Goal: Information Seeking & Learning: Find specific fact

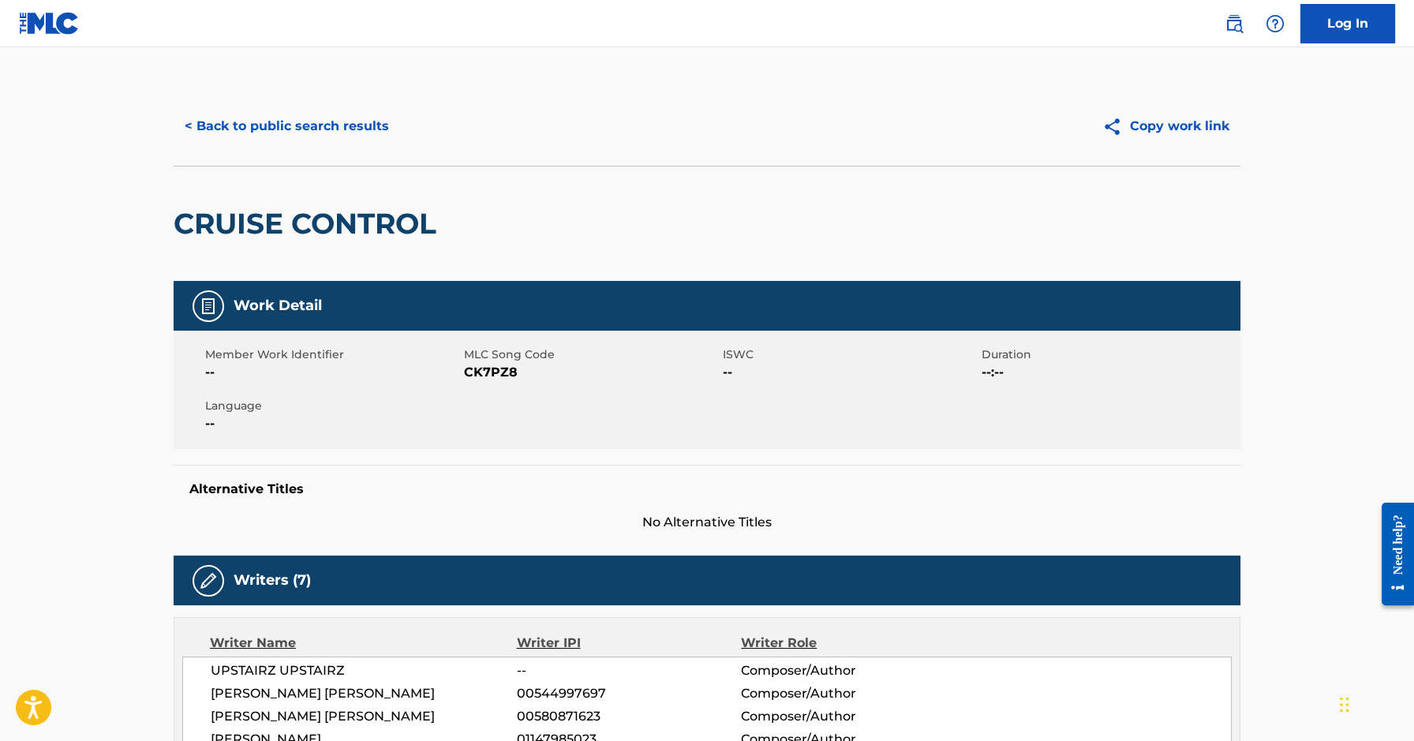
click at [316, 118] on button "< Back to public search results" at bounding box center [287, 126] width 227 height 39
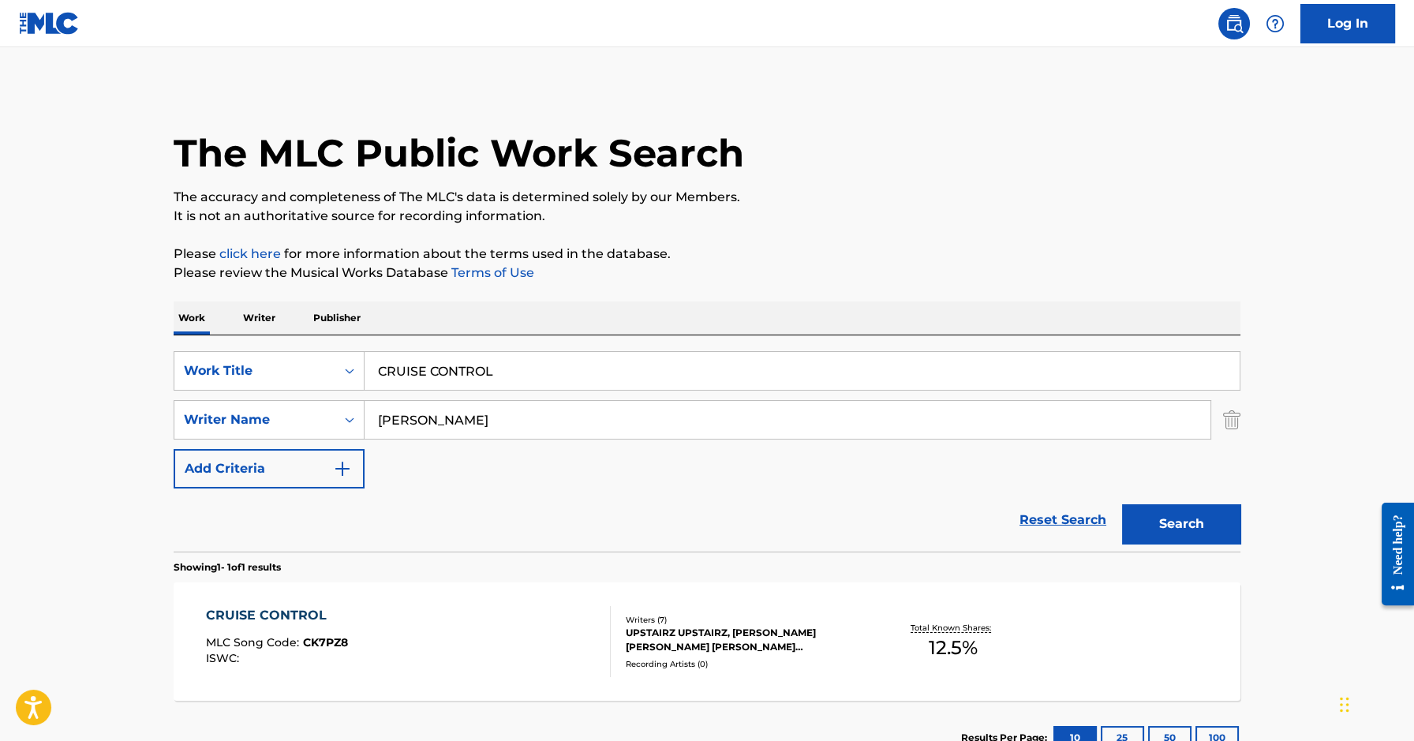
click at [425, 413] on input "[PERSON_NAME]" at bounding box center [788, 420] width 846 height 38
click at [1229, 417] on img "Search Form" at bounding box center [1231, 419] width 17 height 39
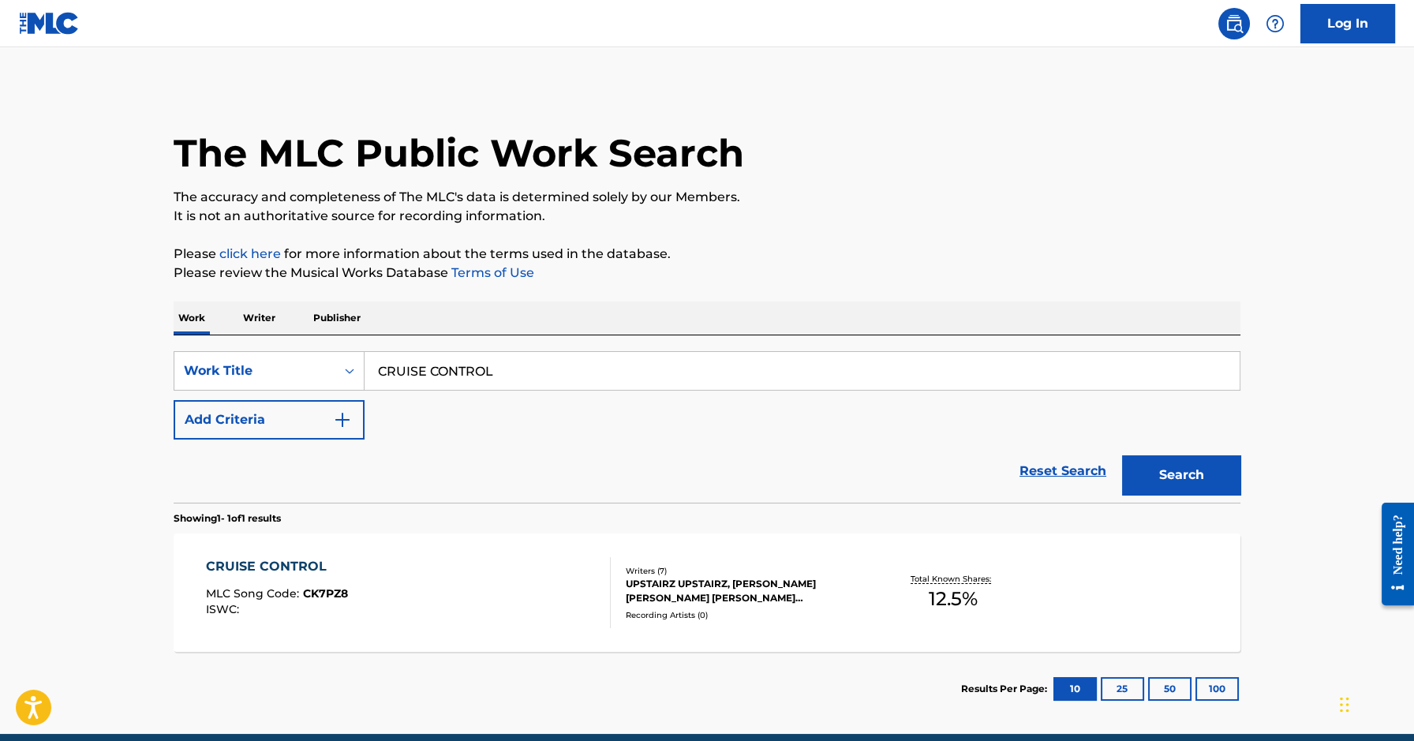
click at [680, 376] on input "CRUISE CONTROL" at bounding box center [802, 371] width 875 height 38
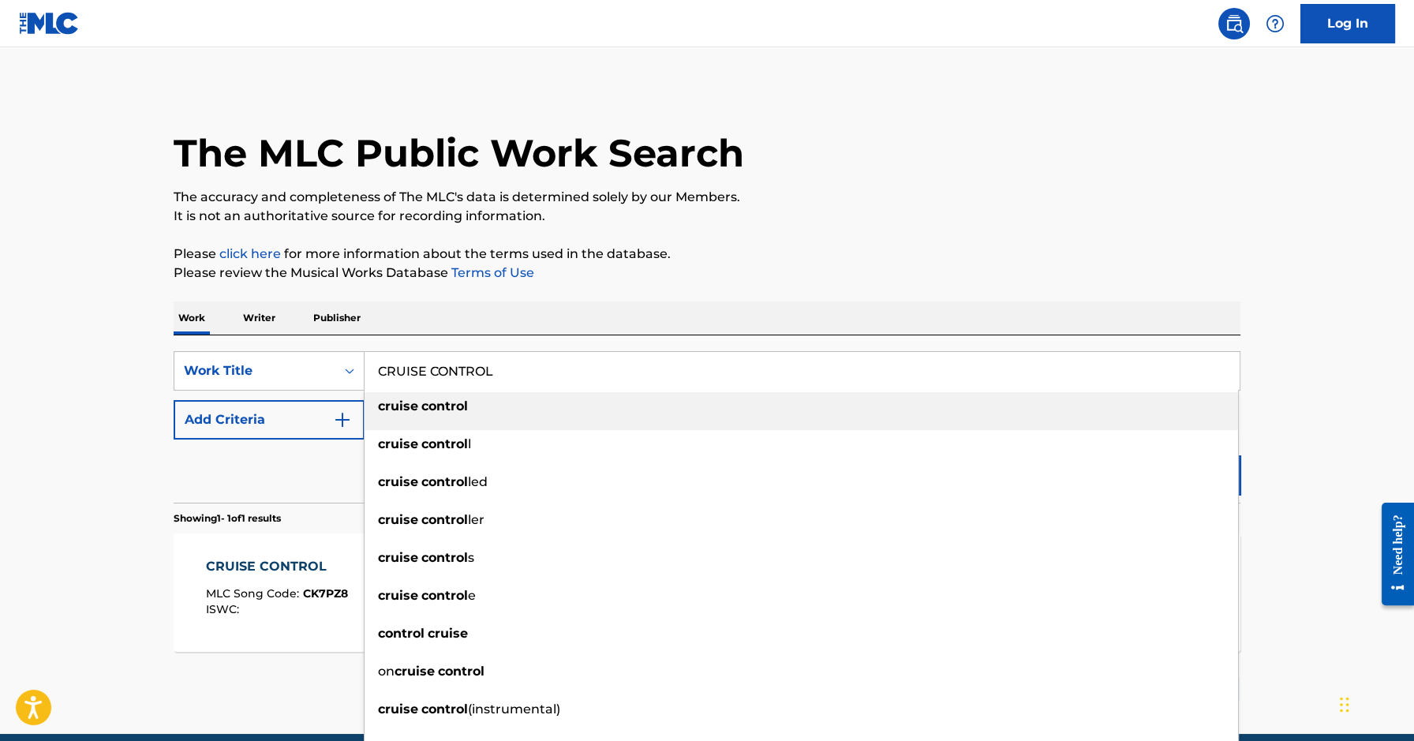
click at [680, 376] on input "CRUISE CONTROL" at bounding box center [802, 371] width 875 height 38
paste input "TEMPORARY EUPHORIA"
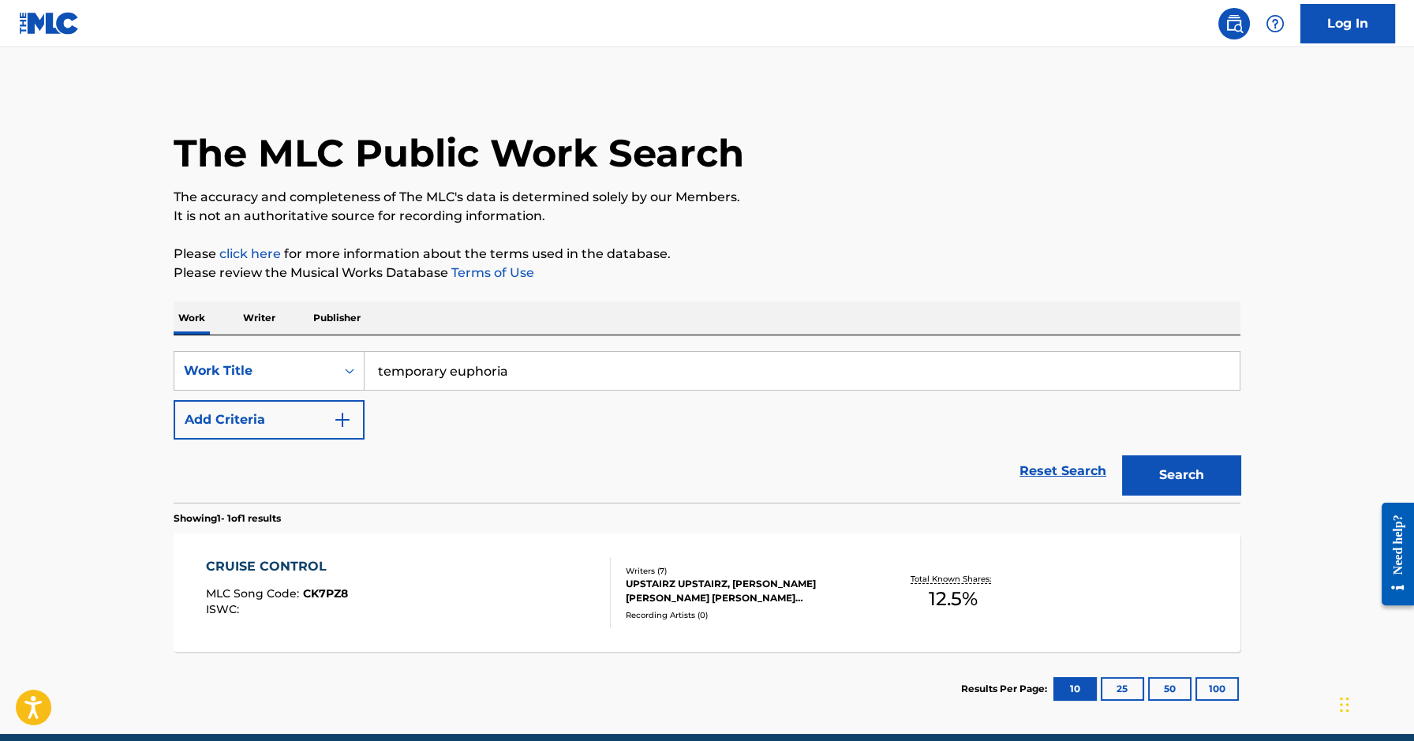
type input "temporary euphoria"
click at [1152, 478] on button "Search" at bounding box center [1181, 474] width 118 height 39
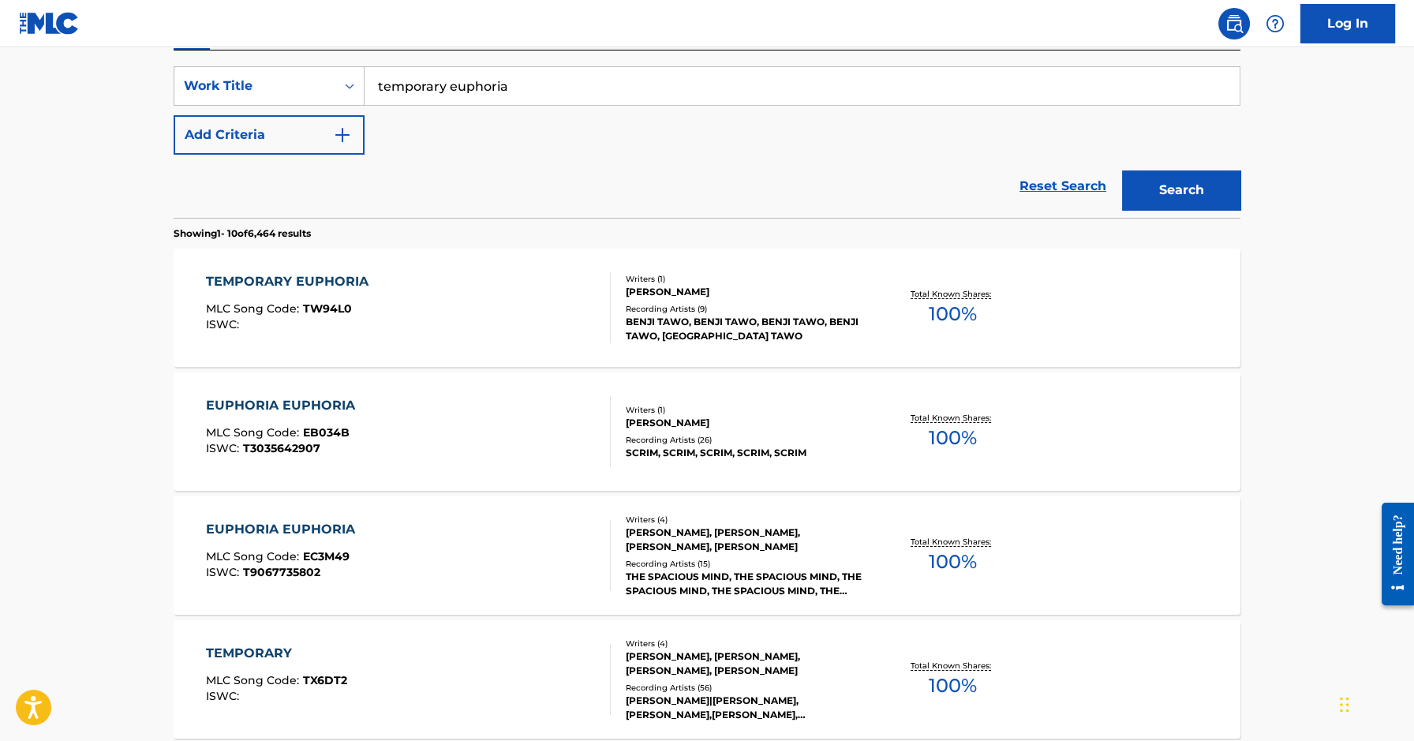
scroll to position [286, 0]
click at [289, 275] on div "TEMPORARY EUPHORIA" at bounding box center [291, 280] width 170 height 19
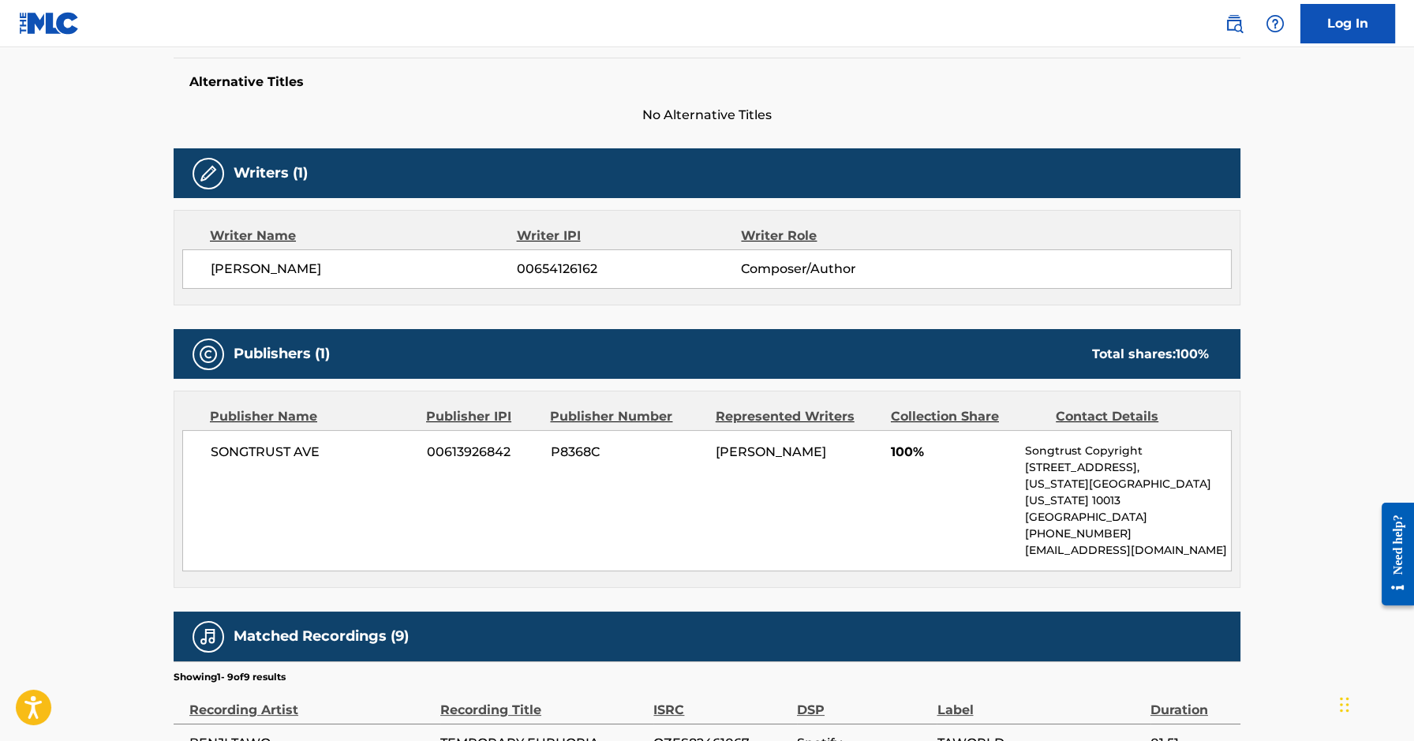
scroll to position [373, 0]
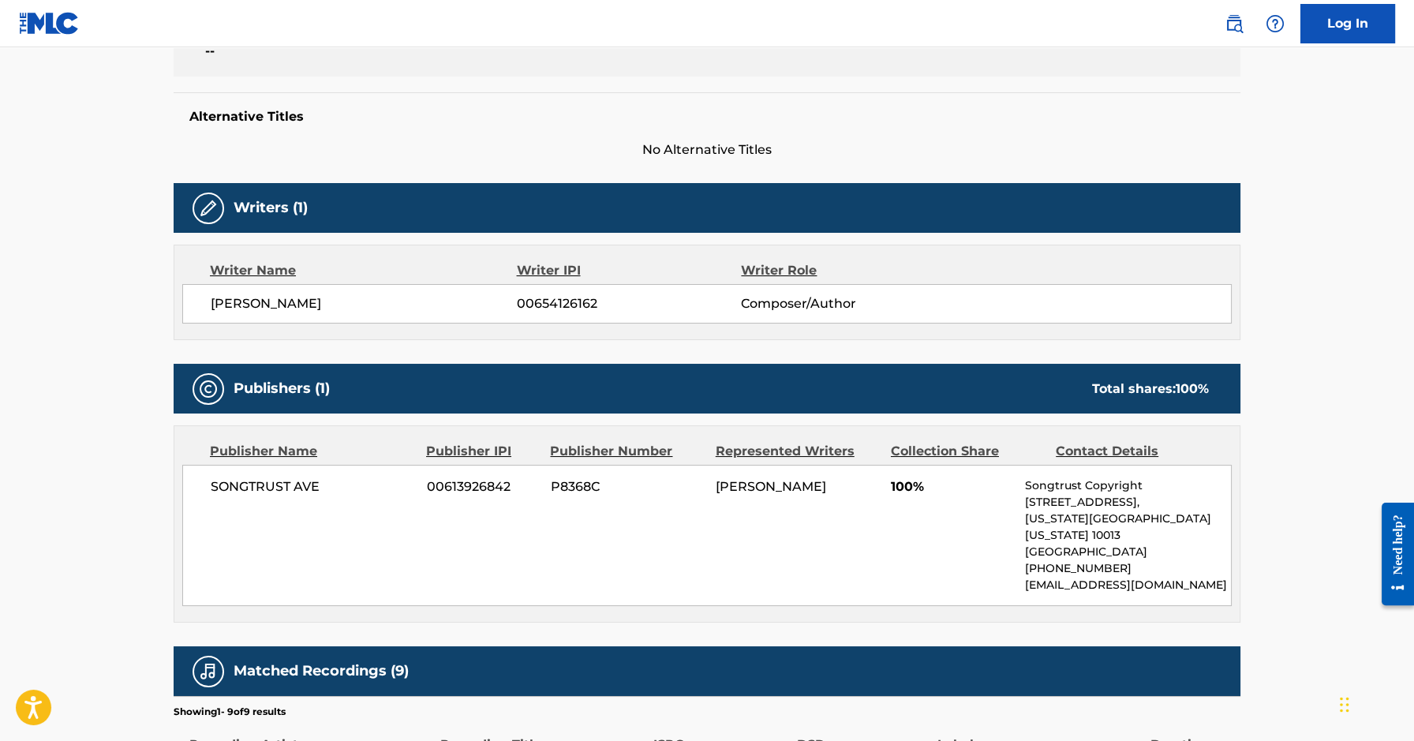
click at [552, 298] on span "00654126162" at bounding box center [629, 303] width 224 height 19
copy span "00654126162"
